Goal: Task Accomplishment & Management: Complete application form

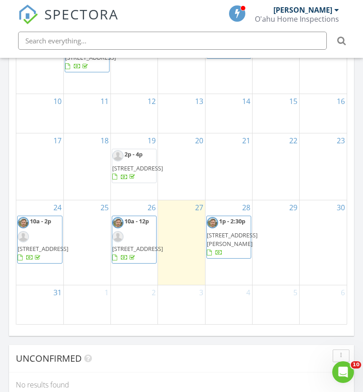
scroll to position [1100, 0]
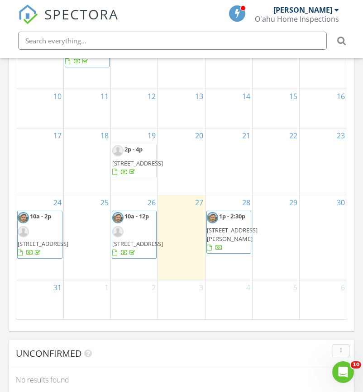
click at [142, 229] on span "10a - 12p [STREET_ADDRESS]" at bounding box center [137, 234] width 51 height 45
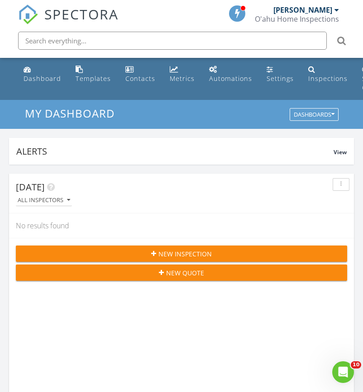
click at [184, 250] on span "New Inspection" at bounding box center [184, 254] width 53 height 10
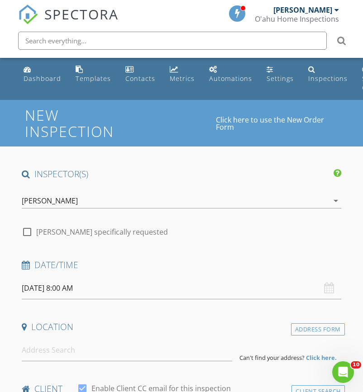
click at [200, 204] on div "[PERSON_NAME]" at bounding box center [175, 201] width 307 height 14
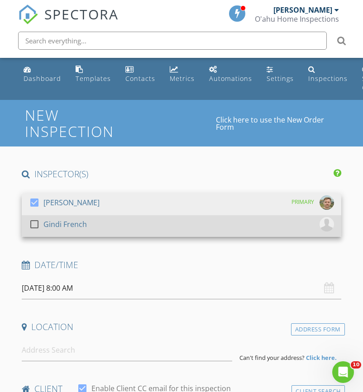
click at [190, 221] on div "check_box_outline_blank Gindi French" at bounding box center [181, 226] width 305 height 18
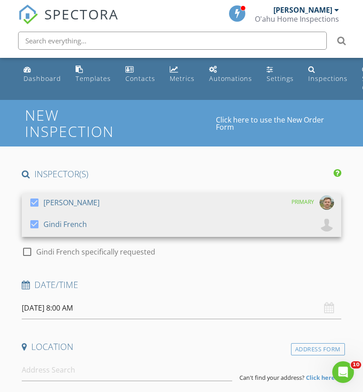
click at [205, 253] on div "check_box_outline_blank Gindi French specifically requested" at bounding box center [181, 251] width 319 height 13
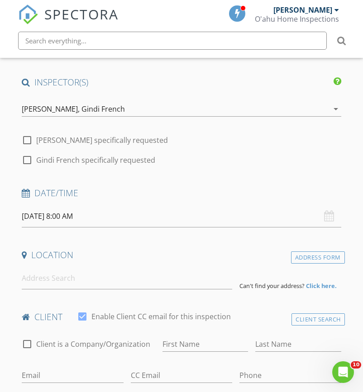
scroll to position [95, 0]
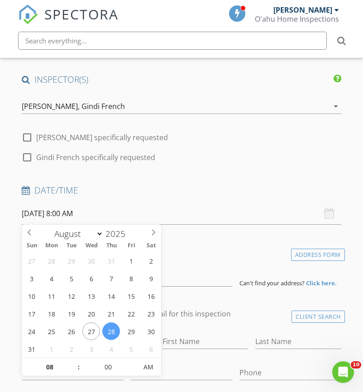
click at [31, 209] on input "08/28/2025 8:00 AM" at bounding box center [181, 214] width 319 height 22
type input "09"
type input "08/28/2025 9:00 AM"
click at [74, 362] on span at bounding box center [74, 362] width 6 height 9
type input "10"
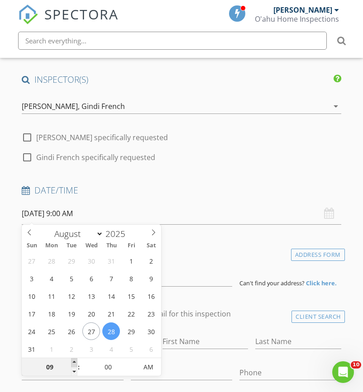
type input "08/28/2025 10:00 AM"
click at [74, 362] on span at bounding box center [74, 362] width 6 height 9
type input "11"
type input "08/28/2025 11:00 AM"
click at [74, 362] on span at bounding box center [74, 362] width 6 height 9
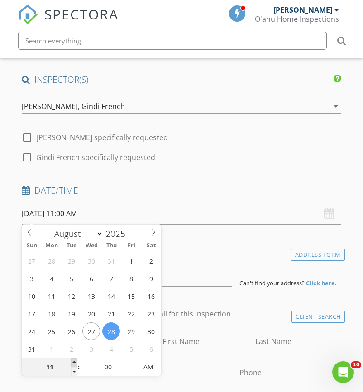
type input "12"
type input "08/28/2025 12:00 PM"
click at [74, 362] on span at bounding box center [74, 362] width 6 height 9
type input "01"
type input "08/28/2025 1:00 PM"
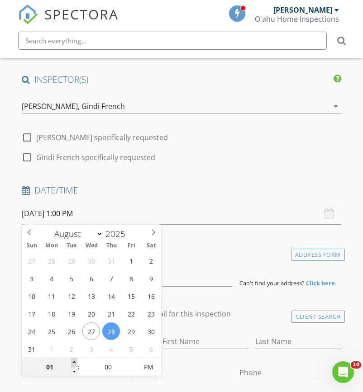
click at [74, 362] on span at bounding box center [74, 362] width 6 height 9
type input "02"
type input "08/28/2025 2:00 PM"
click at [74, 362] on span at bounding box center [74, 362] width 6 height 9
type input "03"
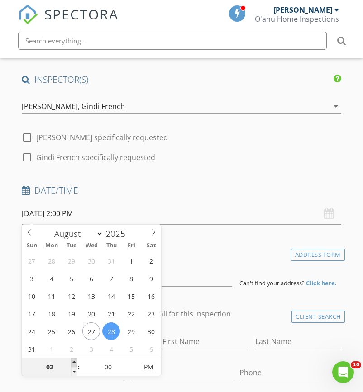
type input "08/28/2025 3:00 PM"
click at [74, 362] on span at bounding box center [74, 362] width 6 height 9
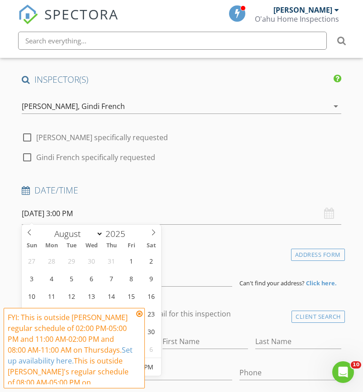
click at [139, 314] on icon at bounding box center [139, 313] width 6 height 7
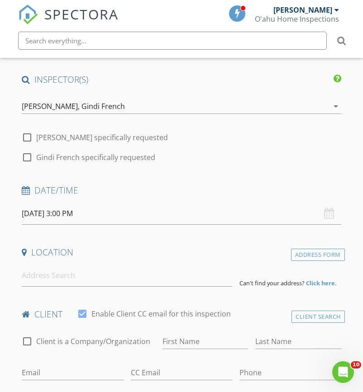
click at [77, 213] on input "08/28/2025 3:00 PM" at bounding box center [181, 214] width 319 height 22
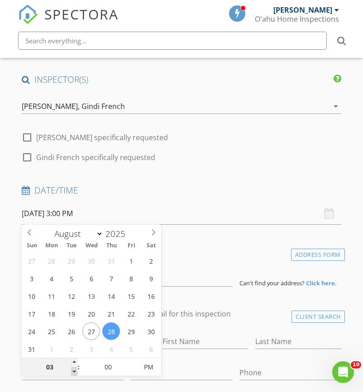
type input "02"
type input "08/28/2025 2:00 PM"
click at [76, 373] on span at bounding box center [74, 371] width 6 height 9
type input "05"
type input "08/28/2025 2:05 PM"
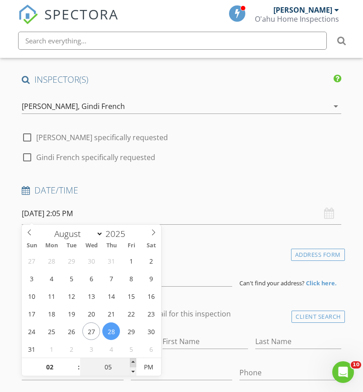
click at [132, 362] on span at bounding box center [133, 362] width 6 height 9
type input "10"
type input "08/28/2025 2:10 PM"
click at [132, 362] on span at bounding box center [133, 362] width 6 height 9
type input "15"
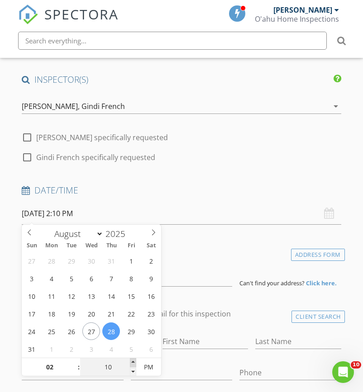
type input "08/28/2025 2:15 PM"
click at [132, 362] on span at bounding box center [133, 362] width 6 height 9
type input "20"
type input "08/28/2025 2:20 PM"
click at [132, 362] on span at bounding box center [133, 362] width 6 height 9
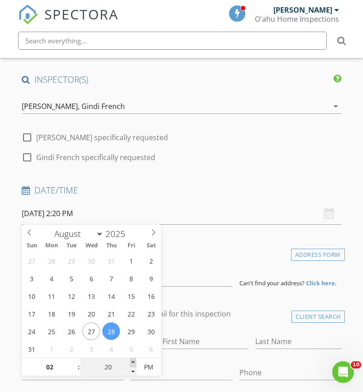
type input "25"
type input "08/28/2025 2:25 PM"
click at [132, 362] on span at bounding box center [133, 362] width 6 height 9
type input "30"
type input "08/28/2025 2:30 PM"
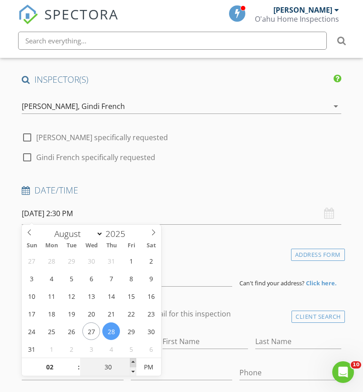
click at [132, 362] on span at bounding box center [133, 362] width 6 height 9
click at [195, 250] on h4 "Location" at bounding box center [181, 253] width 319 height 12
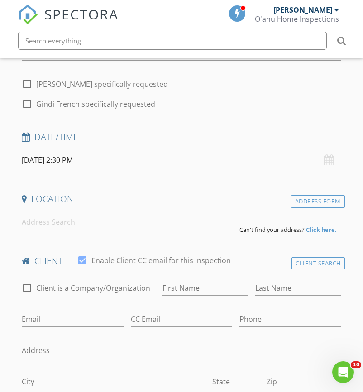
scroll to position [149, 0]
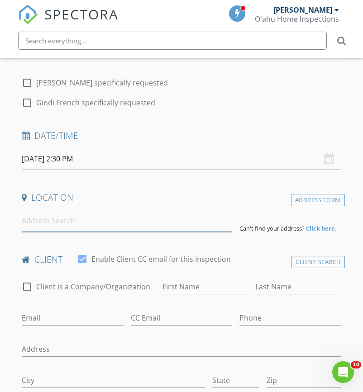
click at [169, 227] on input at bounding box center [127, 221] width 210 height 22
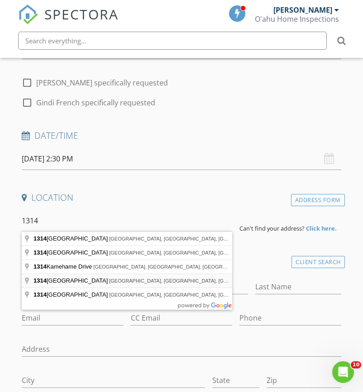
type input "1314 Kalākaua Avenue, Honolulu, HI, USA"
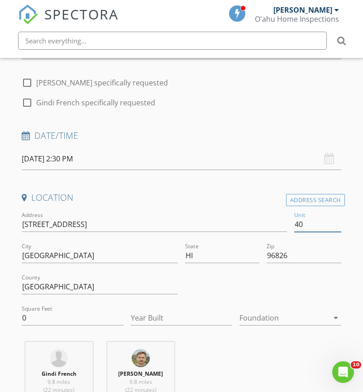
type input "405"
type input "703"
type input "1996"
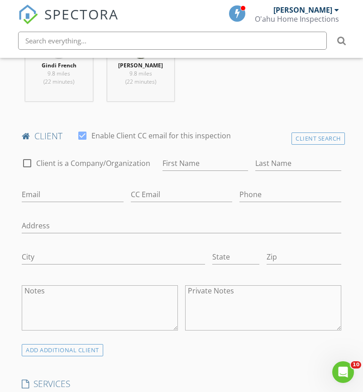
scroll to position [484, 0]
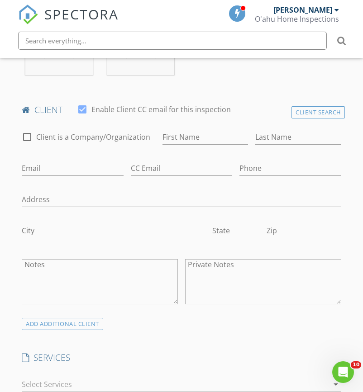
type input "405"
type input "B"
type input "John"
type input "Morioka"
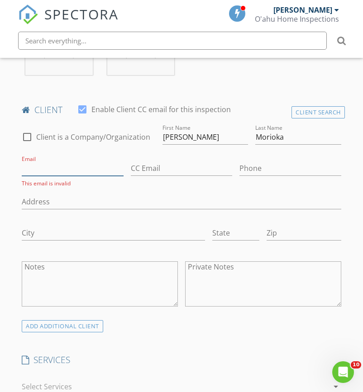
paste input "paltwo@hawaii.rr.com"
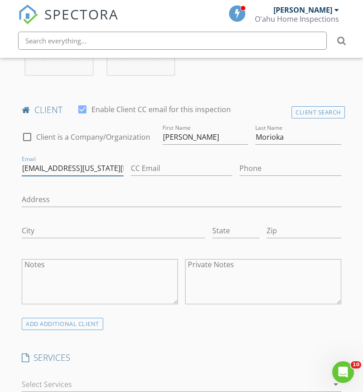
type input "paltwo@hawaii.rr.com"
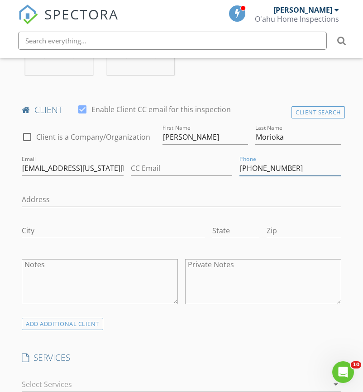
type input "808-372-3485"
click at [167, 328] on div "ADD ADDITIONAL client" at bounding box center [181, 324] width 327 height 12
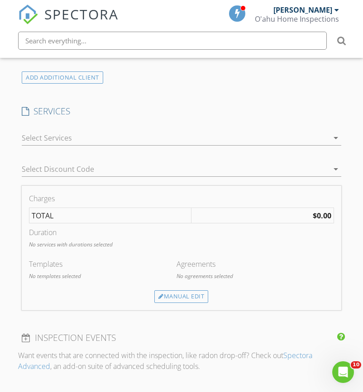
scroll to position [738, 0]
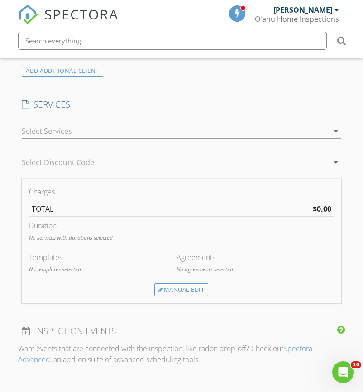
click at [100, 131] on div at bounding box center [175, 131] width 307 height 14
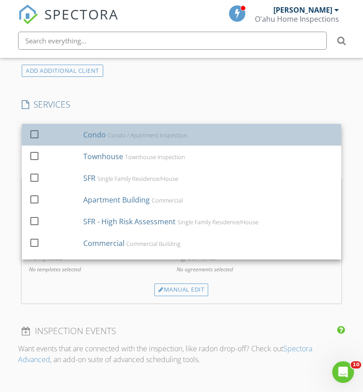
click at [105, 133] on div "Condo" at bounding box center [94, 134] width 23 height 11
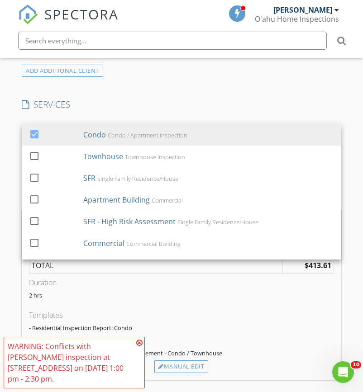
click at [11, 274] on div "New Inspection Click here to use the New Order Form INSPECTOR(S) check_box Jose…" at bounding box center [181, 212] width 363 height 1700
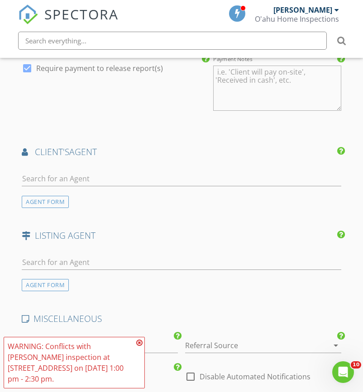
scroll to position [1181, 0]
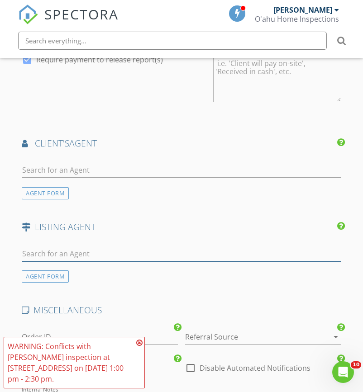
click at [101, 252] on input "text" at bounding box center [181, 254] width 319 height 15
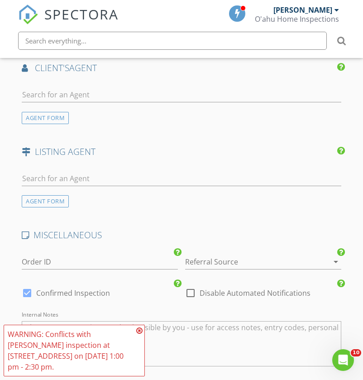
scroll to position [1258, 0]
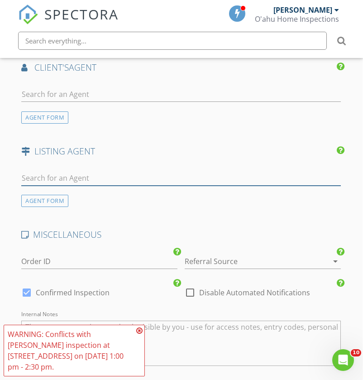
click at [68, 173] on input "text" at bounding box center [180, 178] width 319 height 15
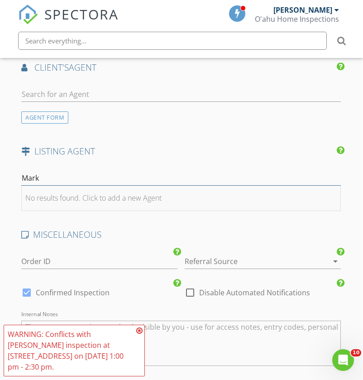
type input "Mark"
click at [96, 195] on div "No results found. Click to add a new Agent" at bounding box center [93, 197] width 136 height 11
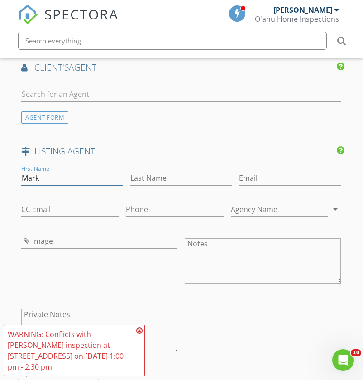
type input "Mark"
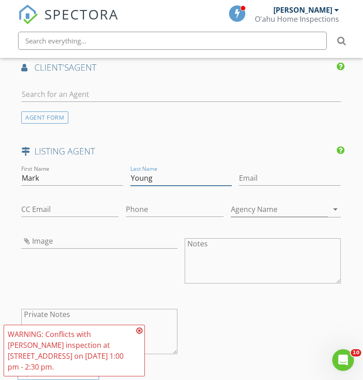
type input "Young"
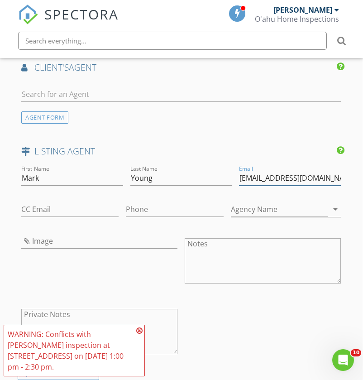
type input "mark@truerehawaii.com"
type input "808-223-2729"
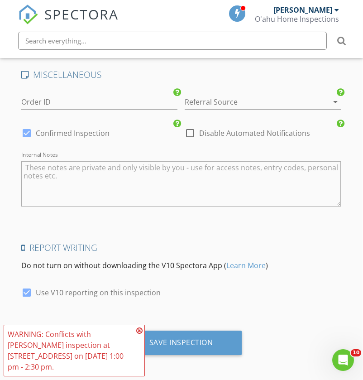
scroll to position [1589, 0]
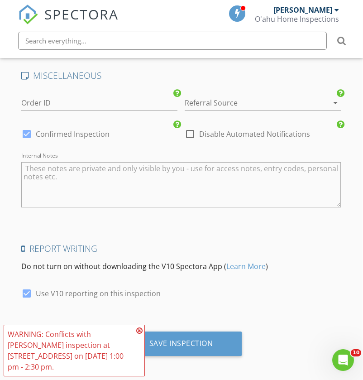
type input "True Real Estate Hawaii LLC"
click at [140, 329] on icon at bounding box center [139, 330] width 6 height 7
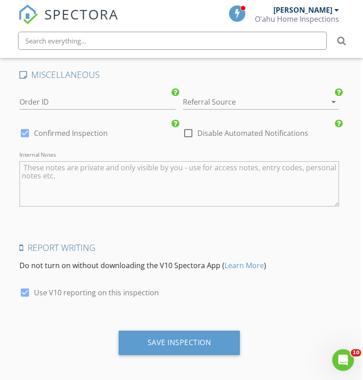
scroll to position [1589, 2]
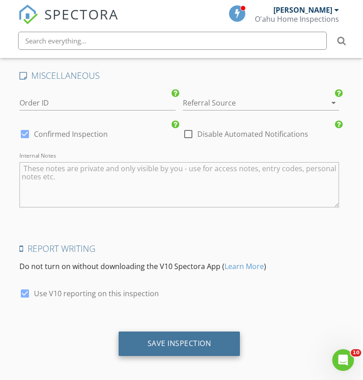
click at [167, 338] on div "Save Inspection" at bounding box center [180, 342] width 64 height 9
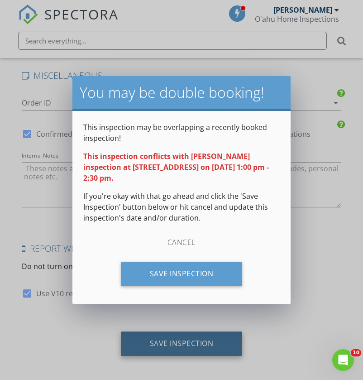
scroll to position [1589, 0]
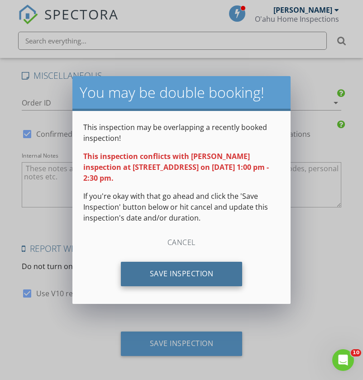
click at [170, 276] on div "Save Inspection" at bounding box center [182, 274] width 122 height 24
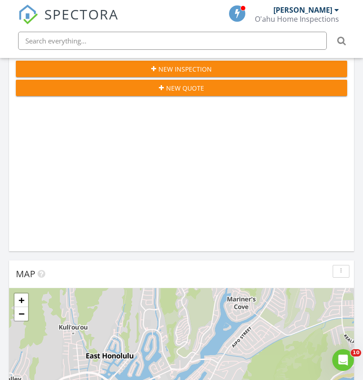
click at [174, 68] on span "New Inspection" at bounding box center [184, 69] width 53 height 10
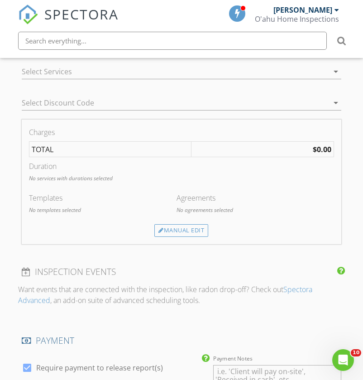
scroll to position [551, 0]
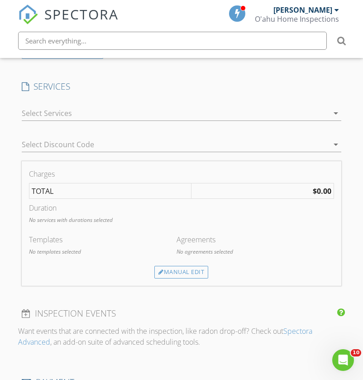
click at [107, 110] on div at bounding box center [175, 113] width 307 height 14
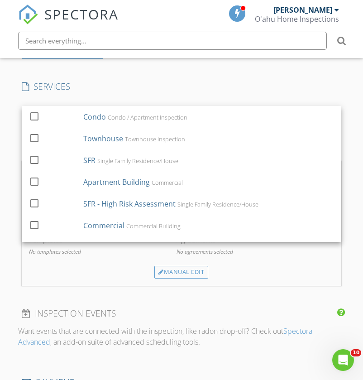
click at [19, 71] on div "INSPECTOR(S) check_box [PERSON_NAME] PRIMARY check_box_outline_blank Gindi Fren…" at bounding box center [181, 256] width 327 height 1276
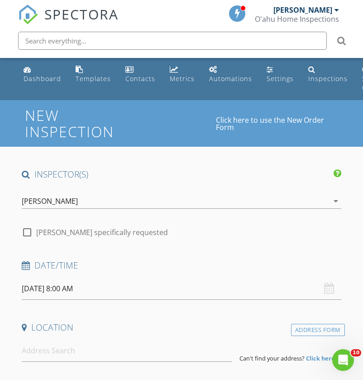
scroll to position [0, 0]
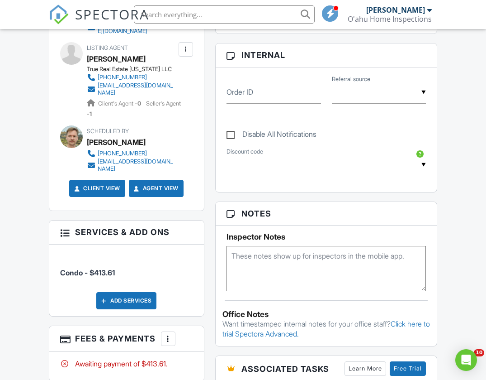
scroll to position [491, 0]
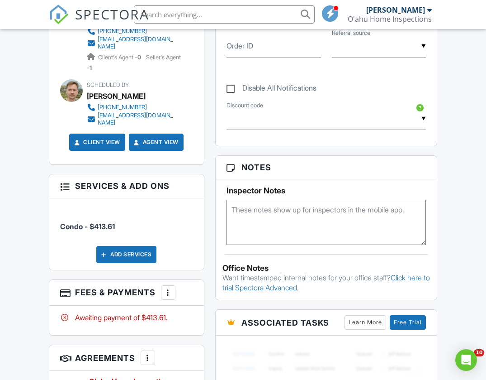
click at [264, 210] on textarea at bounding box center [327, 222] width 200 height 45
paste textarea "Invoicing. Final invoicing should be sent to the following escrow for payment: …"
click at [231, 208] on textarea "Invoicing. Final invoicing should be sent to the following escrow for payment: …" at bounding box center [327, 222] width 200 height 45
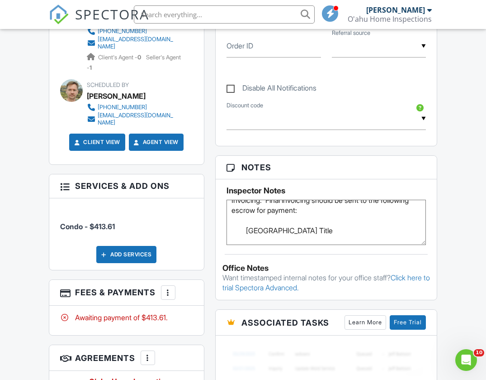
click at [236, 207] on textarea "Invoicing. Final invoicing should be sent to the following escrow for payment: …" at bounding box center [327, 222] width 200 height 45
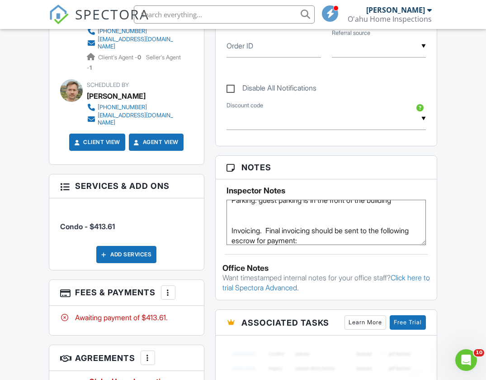
click at [231, 238] on textarea "Parking: guest parking is in the front of the building Invoicing. Final invoici…" at bounding box center [327, 222] width 200 height 45
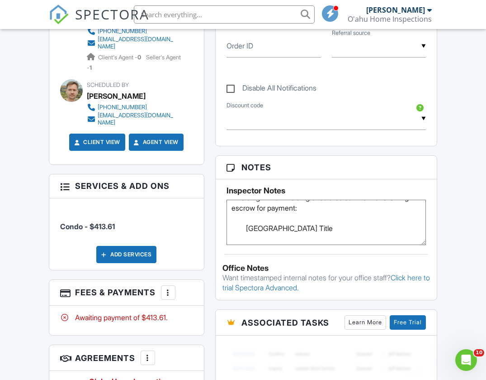
scroll to position [29, 0]
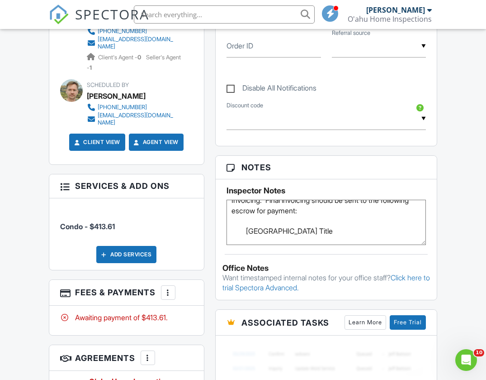
click at [248, 238] on textarea "Parking: guest parking is in the front of the building Invoicing. Final invoici…" at bounding box center [327, 222] width 200 height 45
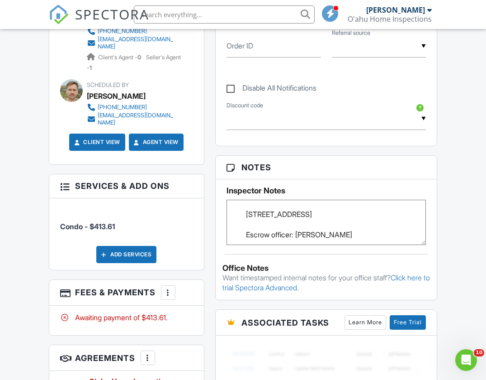
scroll to position [67, 0]
click at [248, 221] on textarea "Parking: guest parking is in the front of the building Invoicing. Final invoici…" at bounding box center [327, 222] width 200 height 45
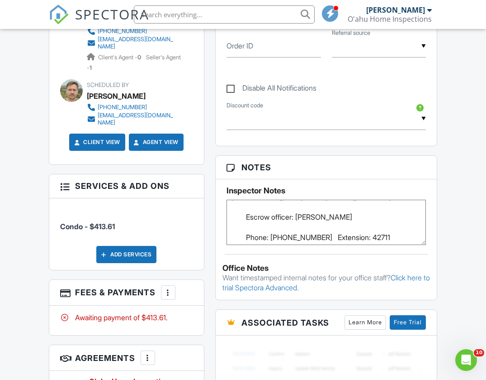
click at [248, 234] on textarea "Parking: guest parking is in the front of the building Invoicing. Final invoici…" at bounding box center [327, 222] width 200 height 45
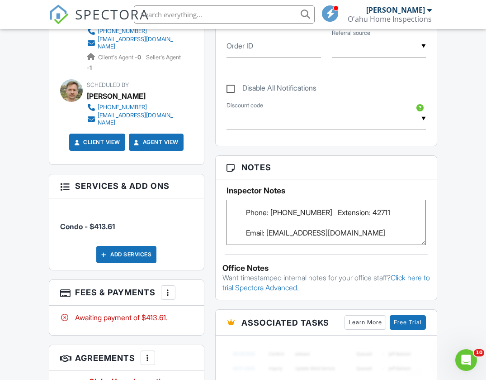
scroll to position [87, 0]
click at [248, 232] on textarea "Parking: guest parking is in the front of the building Invoicing. Final invoici…" at bounding box center [327, 222] width 200 height 45
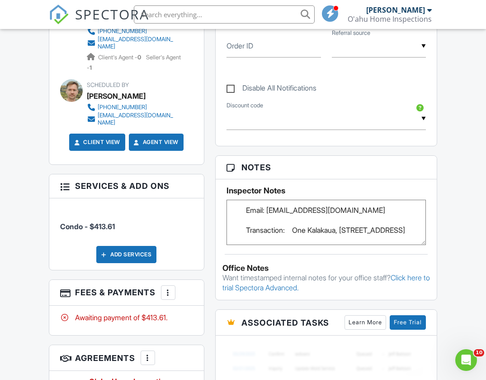
click at [247, 229] on textarea "Parking: guest parking is in the front of the building Invoicing. Final invoici…" at bounding box center [327, 222] width 200 height 45
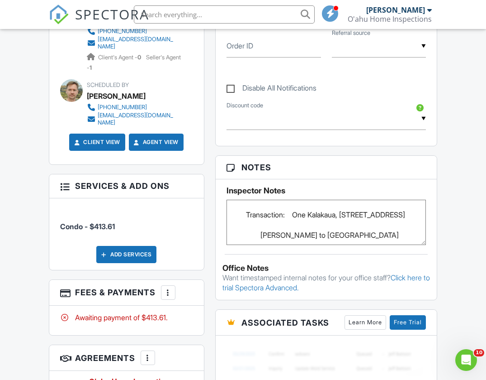
scroll to position [117, 0]
click at [248, 219] on textarea "Parking: guest parking is in the front of the building Invoicing. Final invoici…" at bounding box center [327, 222] width 200 height 45
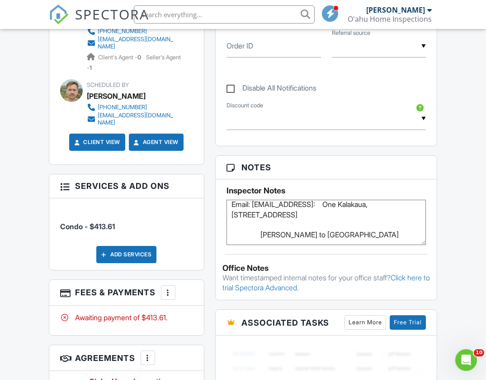
scroll to position [113, 0]
click at [283, 216] on textarea "Parking: guest parking is in the front of the building Invoicing. Final invoici…" at bounding box center [327, 222] width 200 height 45
click at [267, 214] on textarea "Parking: guest parking is in the front of the building Invoicing. Final invoici…" at bounding box center [327, 222] width 200 height 45
click at [263, 233] on textarea "Parking: guest parking is in the front of the building Invoicing. Final invoici…" at bounding box center [327, 222] width 200 height 45
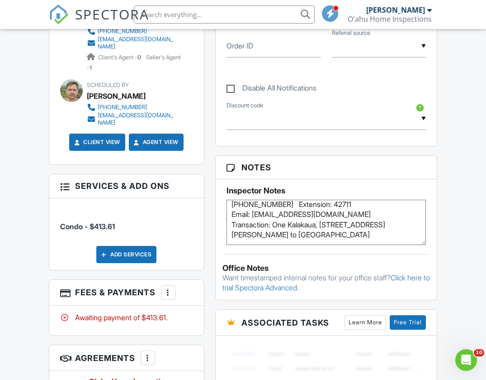
scroll to position [114, 0]
click at [434, 229] on div "Inspector Notes Parking: guest parking is in the front of the building Invoicin…" at bounding box center [327, 212] width 222 height 66
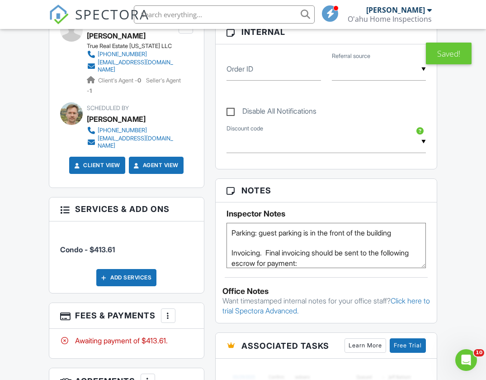
scroll to position [432, 0]
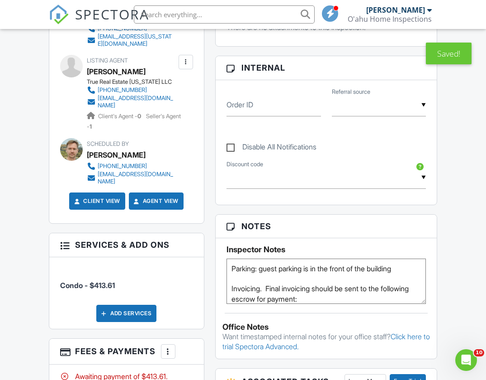
click at [452, 200] on div "Dashboard Templates Contacts Metrics Automations Settings Inspections Support C…" at bounding box center [243, 198] width 486 height 1202
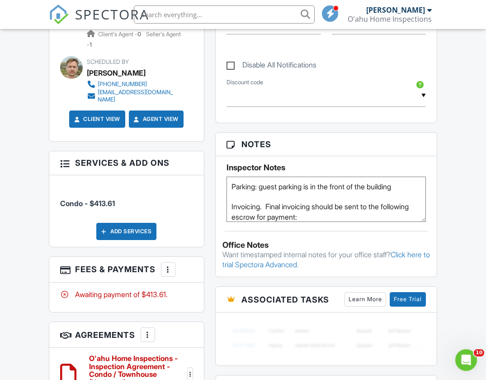
scroll to position [0, 0]
click at [232, 183] on textarea "Parking: guest parking is in the front of the building Invoicing. Final invoici…" at bounding box center [327, 198] width 200 height 45
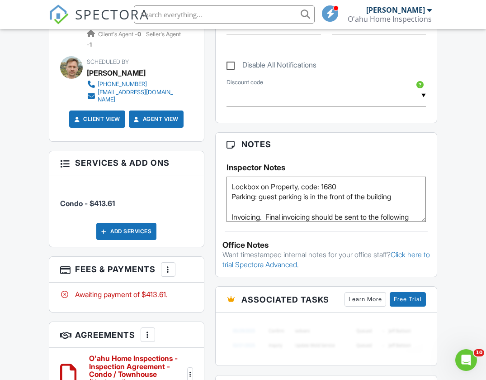
type textarea "Lockbox on Property, code: 1680 Parking: guest parking is in the front of the b…"
click at [471, 160] on div "Dashboard Templates Contacts Metrics Automations Settings Inspections Support C…" at bounding box center [243, 116] width 486 height 1202
